Goal: Find specific page/section: Find specific page/section

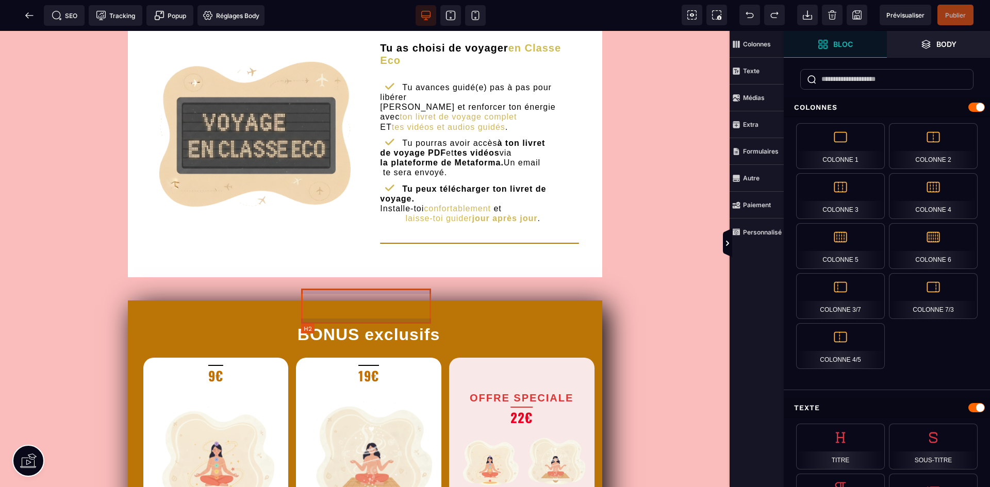
scroll to position [1031, 0]
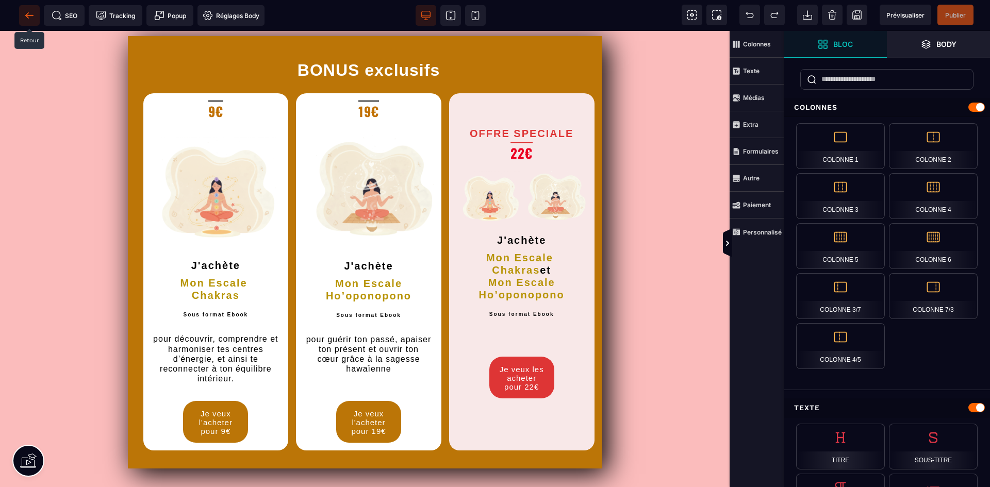
click at [27, 15] on icon at bounding box center [29, 15] width 8 height 1
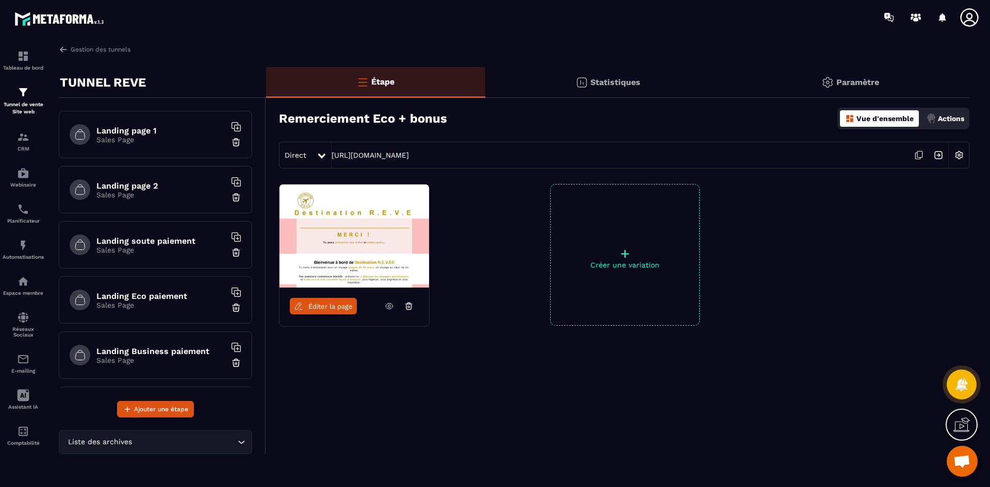
click at [157, 355] on h6 "Landing Business paiement" at bounding box center [160, 351] width 129 height 10
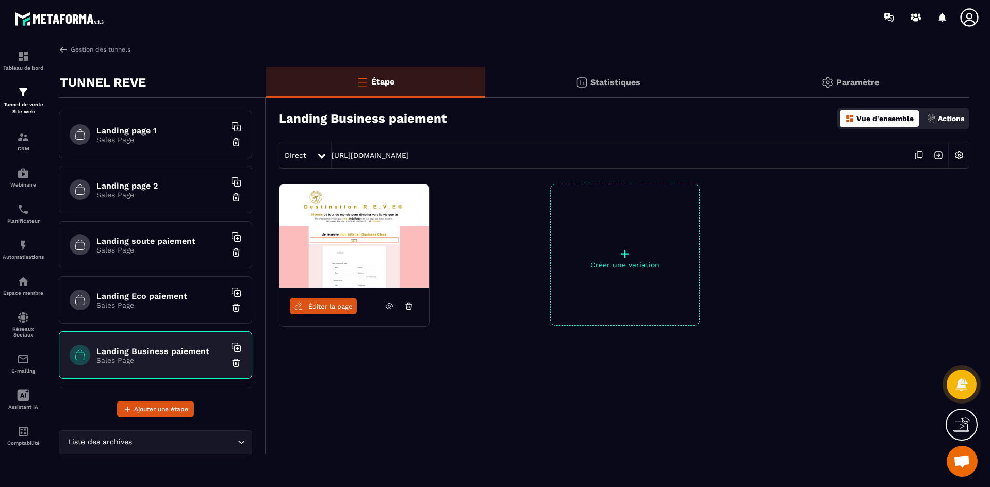
click at [327, 307] on span "Éditer la page" at bounding box center [330, 307] width 44 height 8
